Goal: Obtain resource: Download file/media

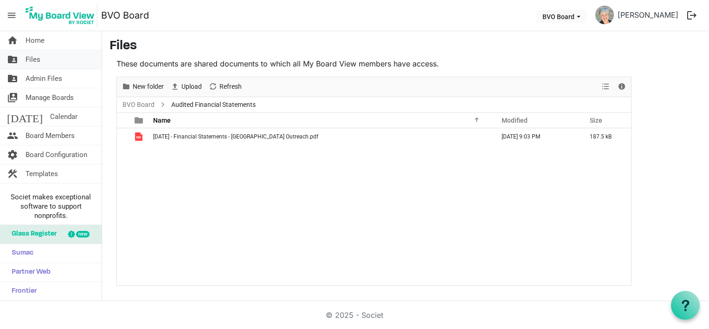
click at [40, 62] on link "folder_shared Files" at bounding box center [51, 59] width 102 height 19
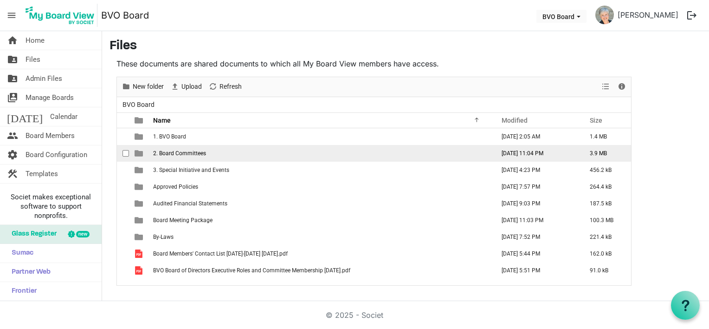
click at [193, 152] on span "2. Board Committees" at bounding box center [179, 153] width 53 height 6
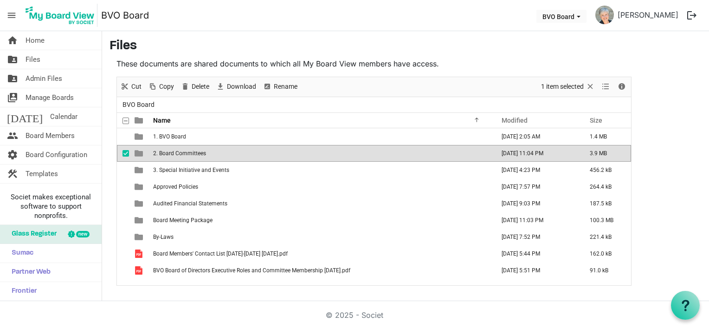
click at [193, 152] on span "2. Board Committees" at bounding box center [179, 153] width 53 height 6
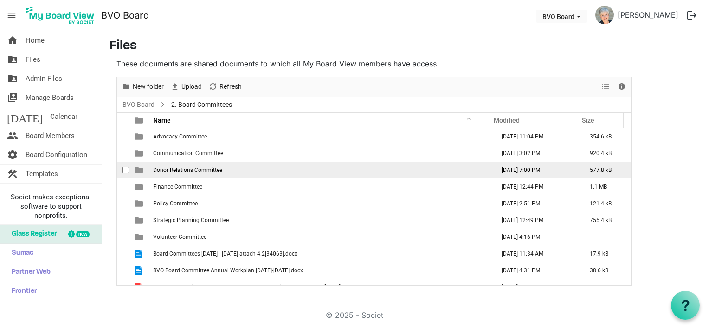
click at [193, 171] on span "Donor Relations Committee" at bounding box center [187, 170] width 69 height 6
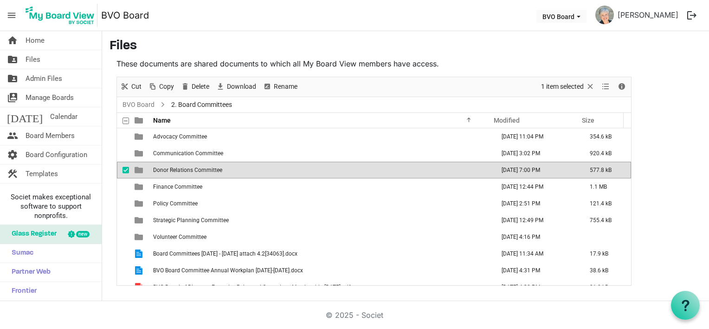
click at [193, 171] on span "Donor Relations Committee" at bounding box center [187, 170] width 69 height 6
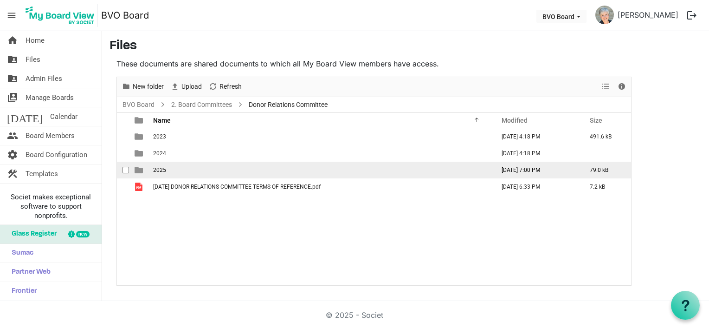
click at [184, 167] on td "2025" at bounding box center [321, 170] width 342 height 17
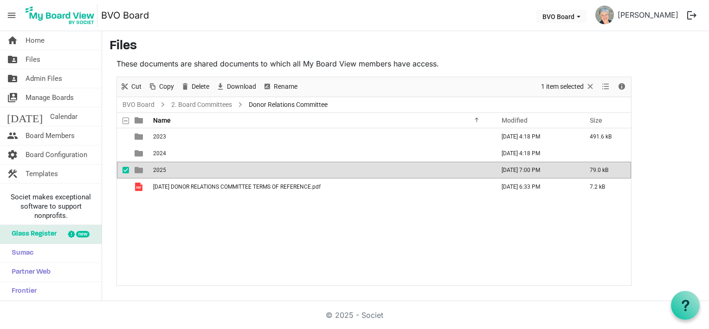
click at [184, 167] on td "2025" at bounding box center [321, 170] width 342 height 17
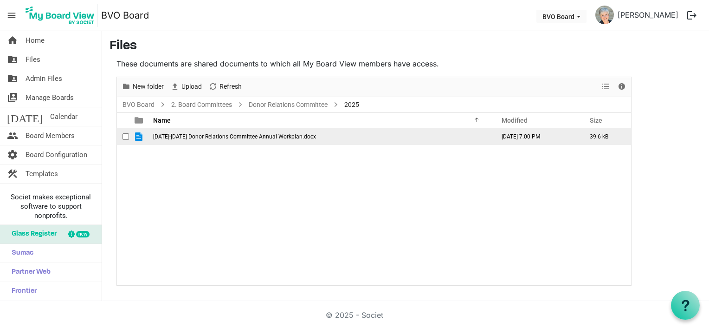
click at [193, 133] on span "2025-2026 Donor Relations Committee Annual Workplan.docx" at bounding box center [234, 136] width 163 height 6
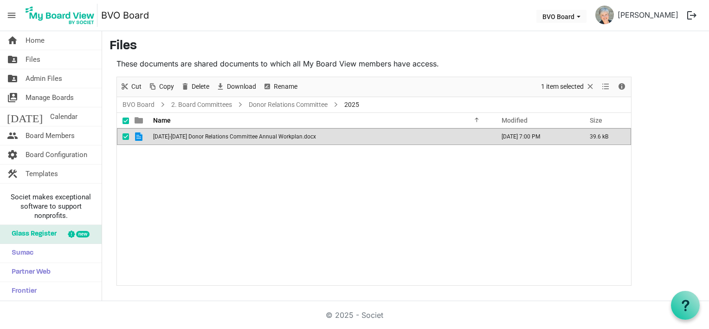
click at [193, 133] on span "2025-2026 Donor Relations Committee Annual Workplan.docx" at bounding box center [234, 136] width 163 height 6
click at [193, 139] on span "2025-2026 Donor Relations Committee Annual Workplan.docx" at bounding box center [234, 136] width 163 height 6
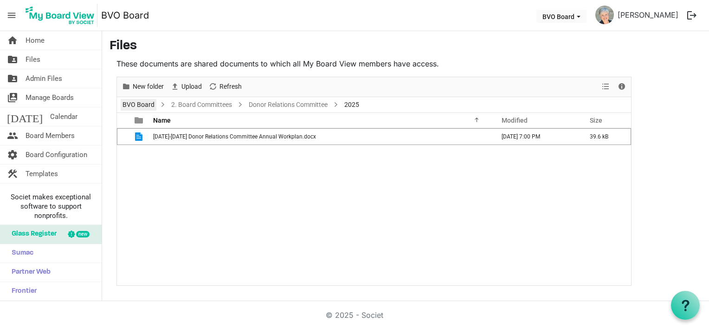
click at [143, 99] on link "BVO Board" at bounding box center [139, 105] width 36 height 12
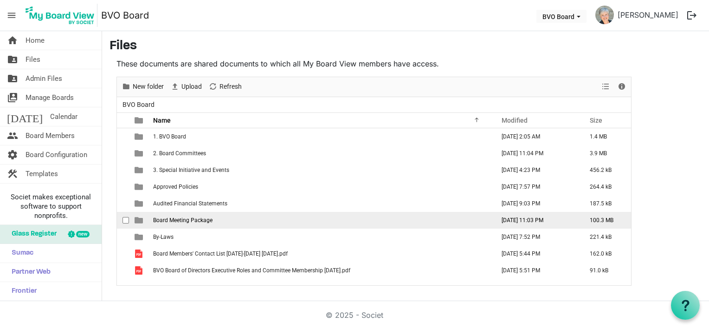
click at [192, 221] on span "Board Meeting Package" at bounding box center [182, 220] width 59 height 6
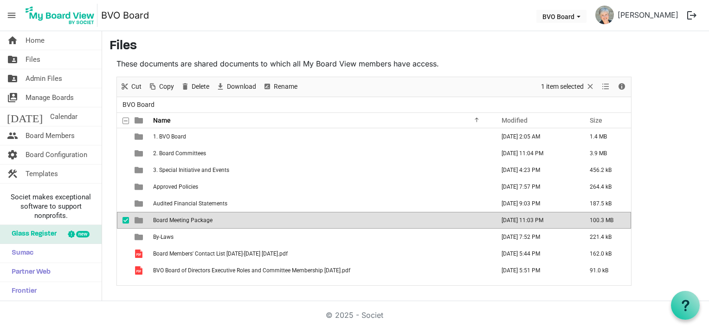
click at [192, 221] on span "Board Meeting Package" at bounding box center [182, 220] width 59 height 6
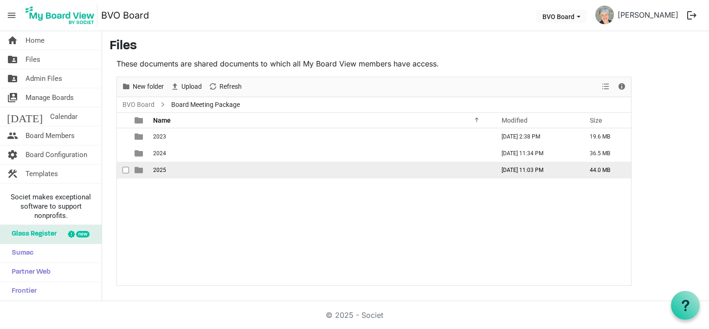
click at [178, 170] on td "2025" at bounding box center [321, 170] width 342 height 17
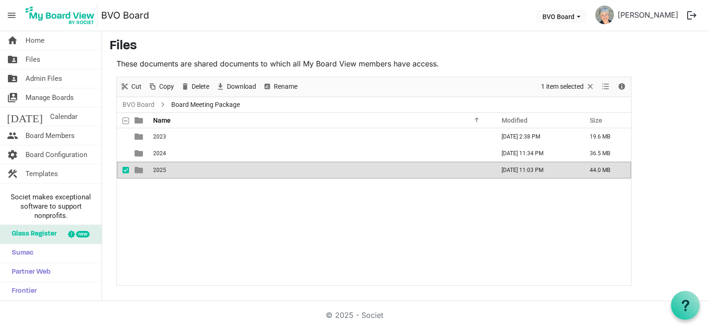
click at [178, 170] on td "2025" at bounding box center [321, 170] width 342 height 17
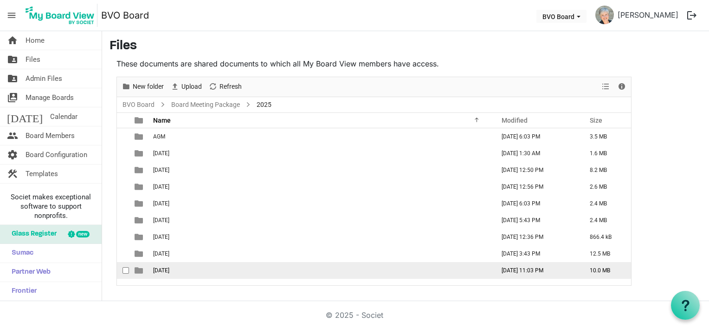
click at [169, 271] on span "September 25, 2025" at bounding box center [161, 270] width 16 height 6
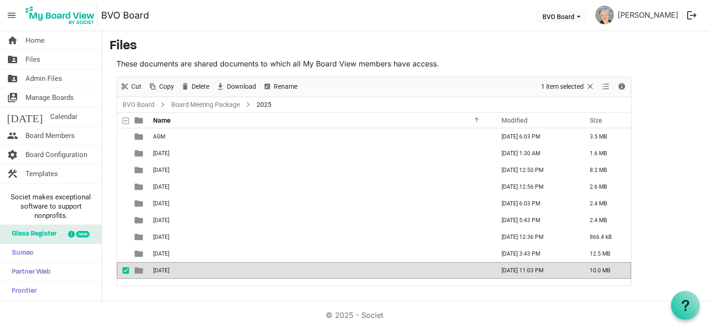
click at [169, 270] on span "September 25, 2025" at bounding box center [161, 270] width 16 height 6
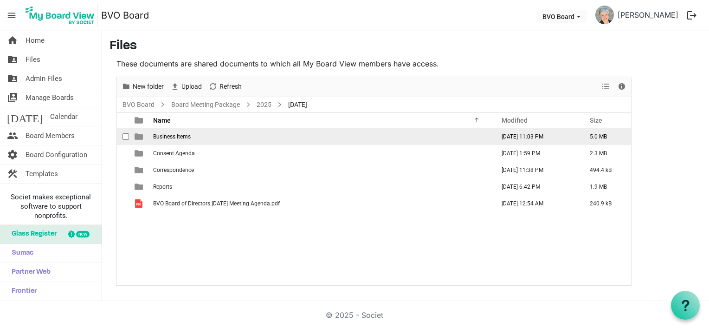
click at [185, 138] on span "Business Items" at bounding box center [172, 136] width 38 height 6
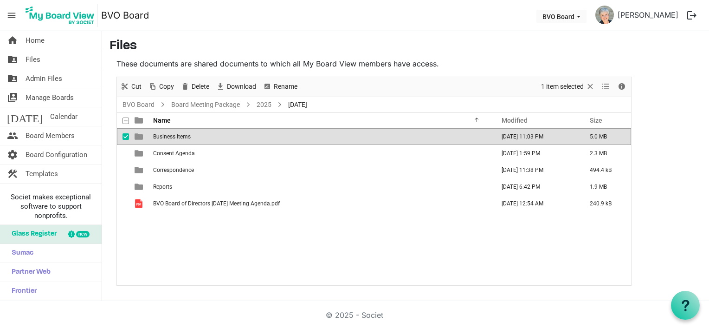
click at [185, 138] on span "Business Items" at bounding box center [172, 136] width 38 height 6
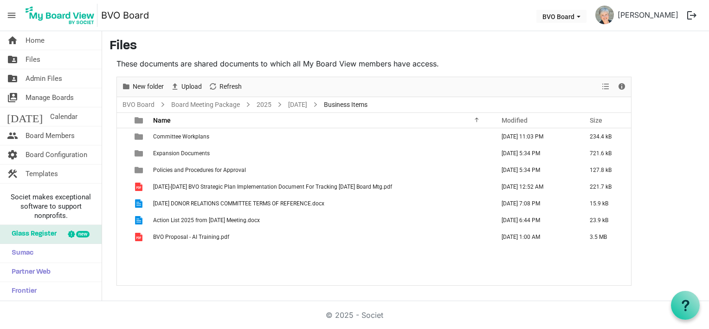
click at [185, 138] on span "Committee Workplans" at bounding box center [181, 136] width 56 height 6
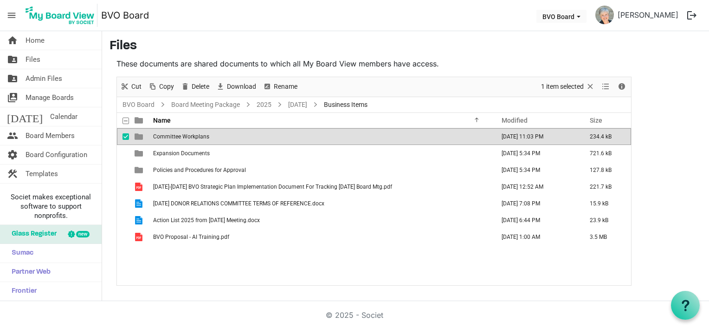
click at [185, 138] on span "Committee Workplans" at bounding box center [181, 136] width 56 height 6
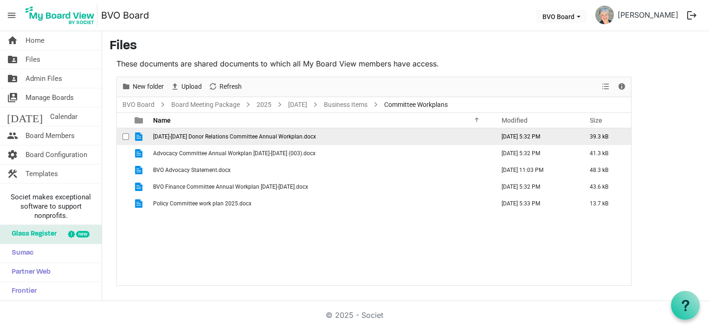
click at [240, 135] on span "2025-2026 Donor Relations Committee Annual Workplan.docx" at bounding box center [234, 136] width 163 height 6
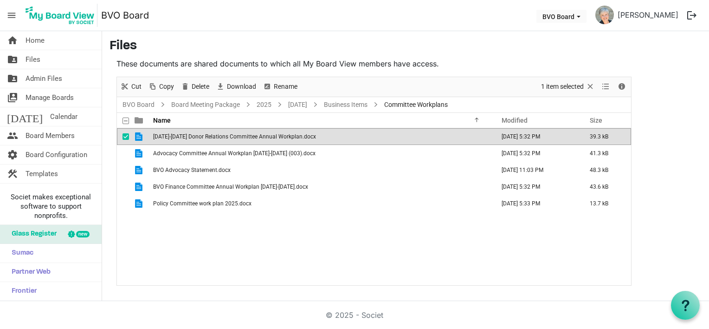
click at [240, 135] on span "2025-2026 Donor Relations Committee Annual Workplan.docx" at bounding box center [234, 136] width 163 height 6
click at [137, 104] on link "BVO Board" at bounding box center [139, 105] width 36 height 12
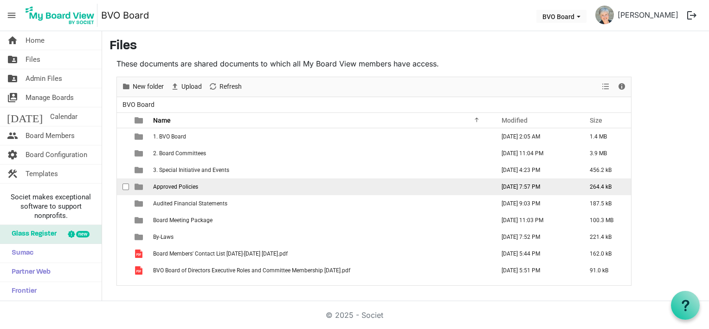
click at [181, 183] on span "Approved Policies" at bounding box center [175, 186] width 45 height 6
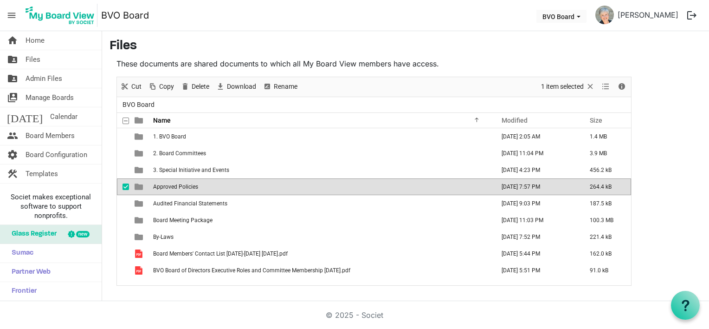
click at [181, 183] on span "Approved Policies" at bounding box center [175, 186] width 45 height 6
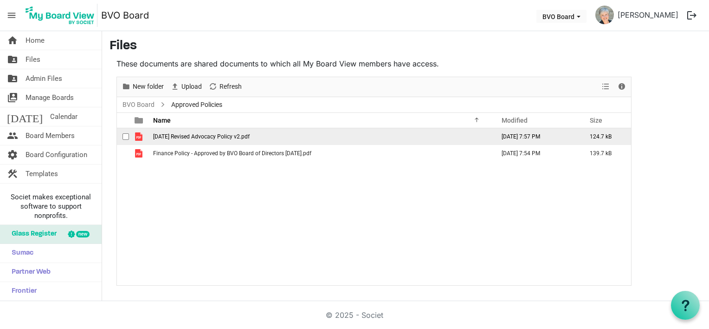
click at [170, 137] on span "2025 MAY 29 Revised Advocacy Policy v2.pdf" at bounding box center [201, 136] width 97 height 6
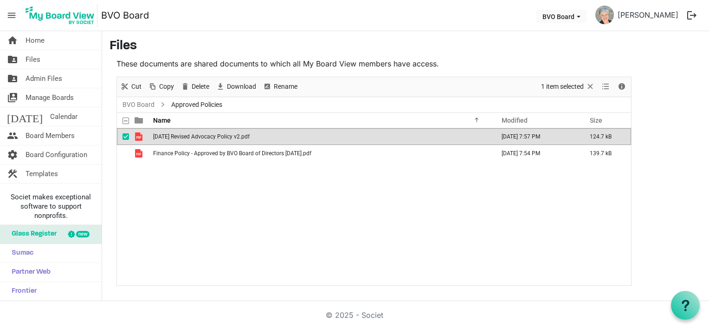
click at [170, 137] on span "2025 MAY 29 Revised Advocacy Policy v2.pdf" at bounding box center [201, 136] width 97 height 6
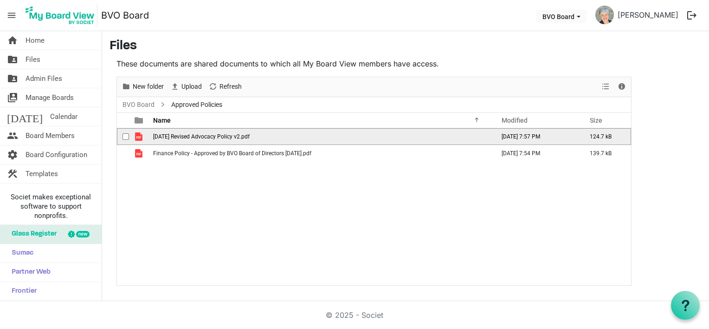
click at [170, 137] on span "2025 MAY 29 Revised Advocacy Policy v2.pdf" at bounding box center [201, 136] width 97 height 6
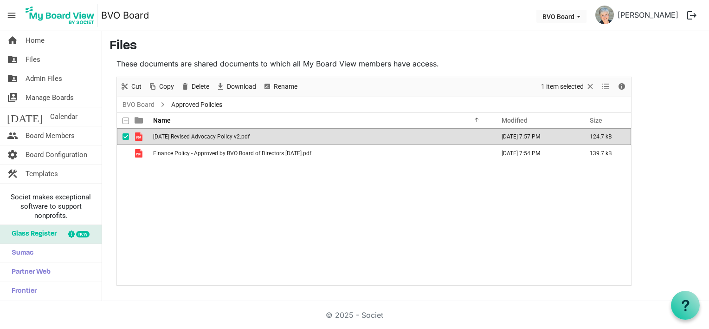
click at [692, 14] on button "logout" at bounding box center [691, 15] width 19 height 19
